Goal: Find specific page/section: Find specific page/section

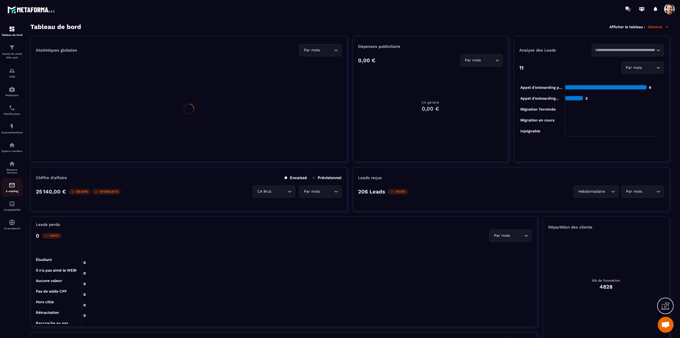
click at [11, 187] on img at bounding box center [12, 185] width 6 height 6
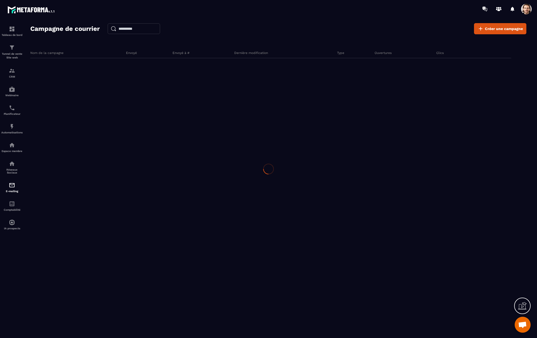
click at [11, 187] on div at bounding box center [268, 169] width 537 height 338
